Goal: Navigation & Orientation: Find specific page/section

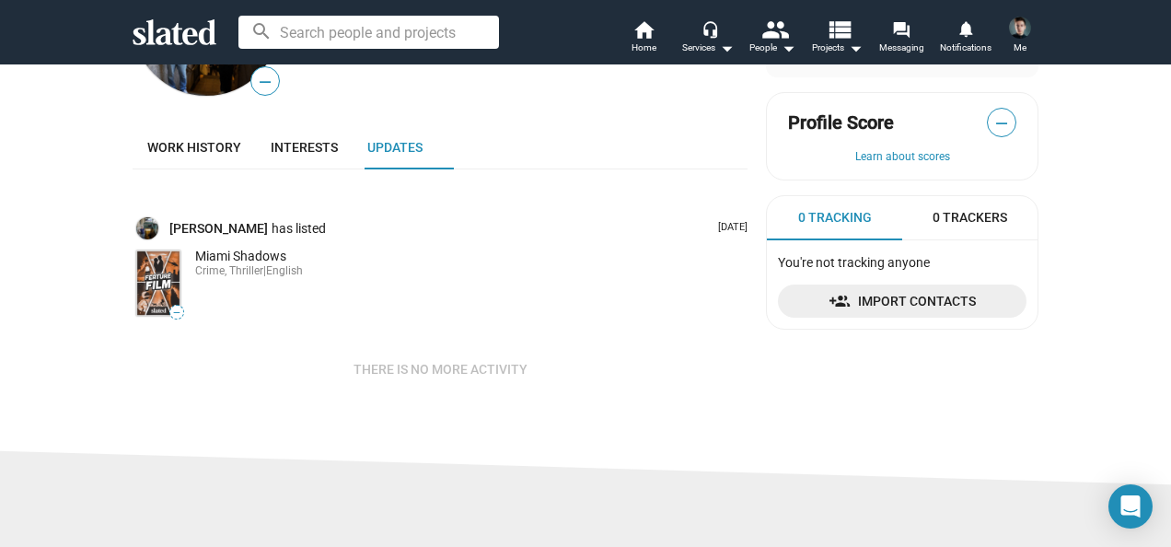
scroll to position [206, 0]
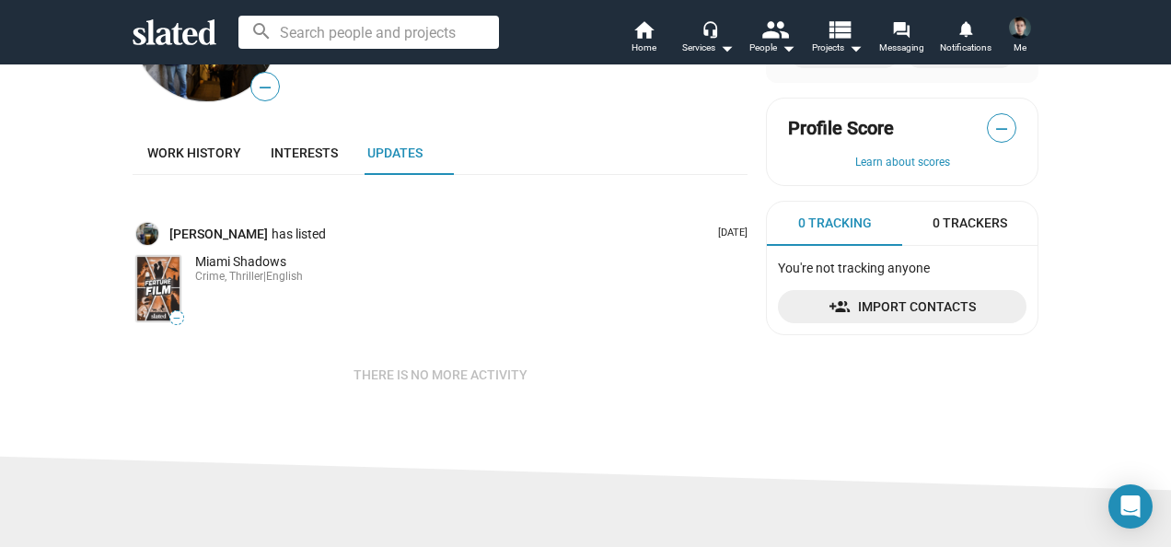
click at [151, 291] on img at bounding box center [158, 288] width 44 height 65
click at [195, 152] on span "Work history" at bounding box center [194, 152] width 94 height 15
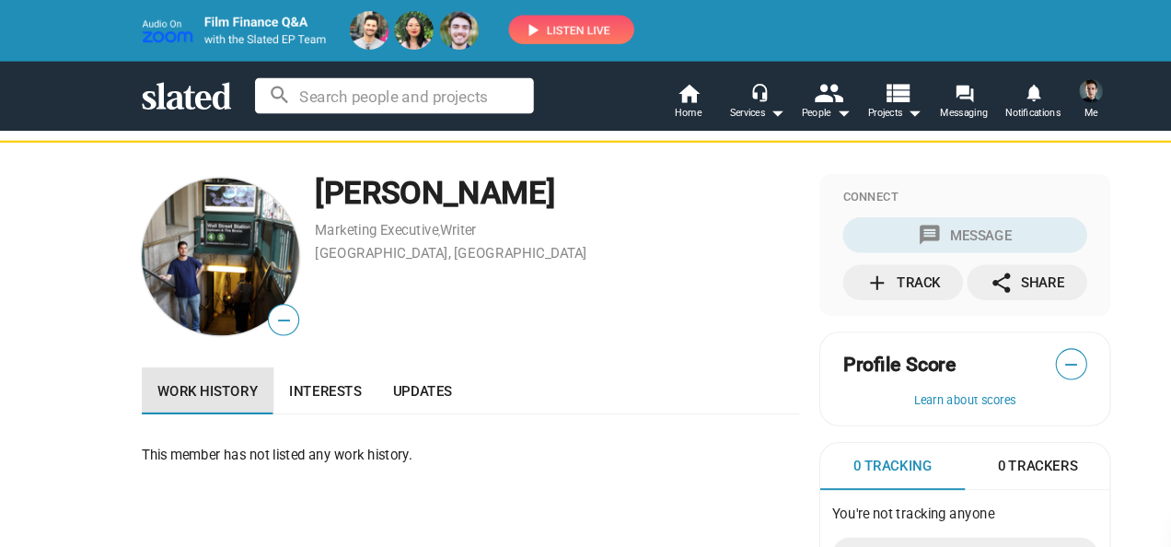
scroll to position [52, 0]
